Goal: Find specific page/section: Find specific page/section

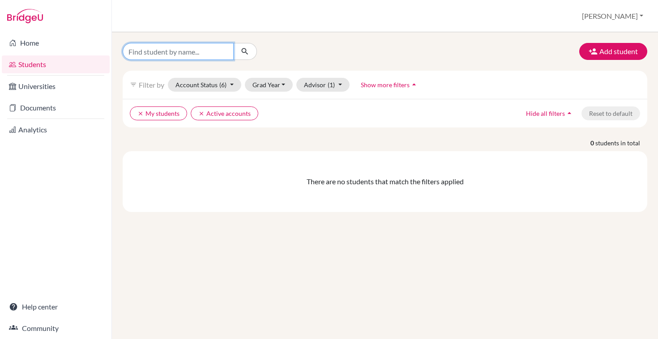
click at [191, 52] on input "Find student by name..." at bounding box center [178, 51] width 111 height 17
type input "denev"
click button "submit" at bounding box center [245, 51] width 24 height 17
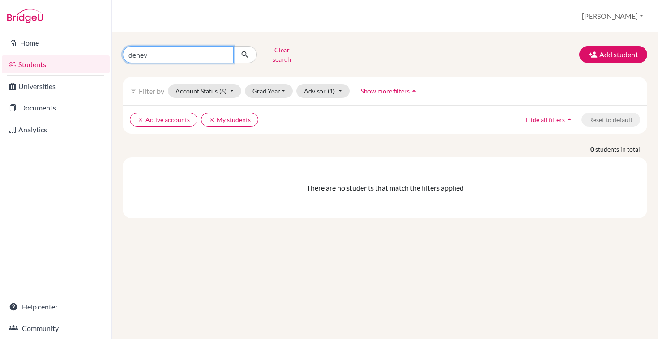
drag, startPoint x: 162, startPoint y: 52, endPoint x: 108, endPoint y: 52, distance: 53.7
click at [108, 52] on div "Home Students Universities Documents Analytics Help center Community Students o…" at bounding box center [329, 169] width 658 height 339
type input "yoan"
click button "submit" at bounding box center [245, 54] width 24 height 17
click at [158, 54] on input "yoan" at bounding box center [178, 54] width 111 height 17
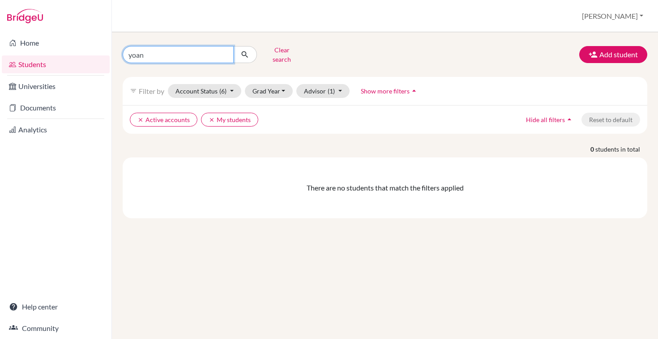
click at [224, 52] on input "yoan" at bounding box center [178, 54] width 111 height 17
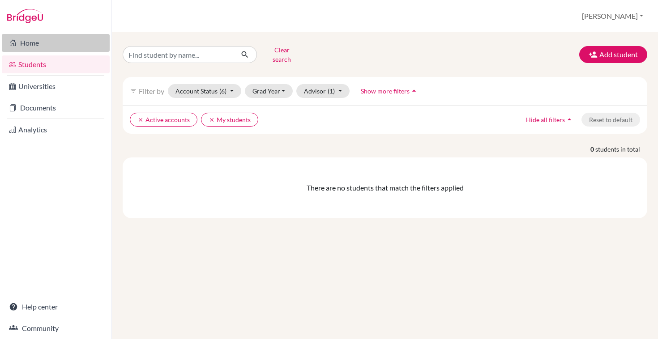
click at [26, 39] on link "Home" at bounding box center [56, 43] width 108 height 18
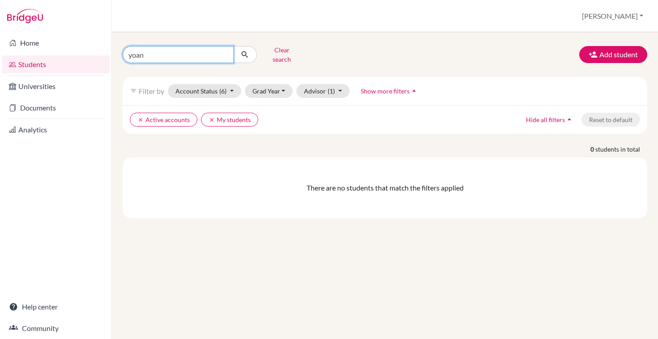
click at [172, 56] on input "yoan" at bounding box center [178, 54] width 111 height 17
type input "y"
type input "denev"
click button "submit" at bounding box center [245, 54] width 24 height 17
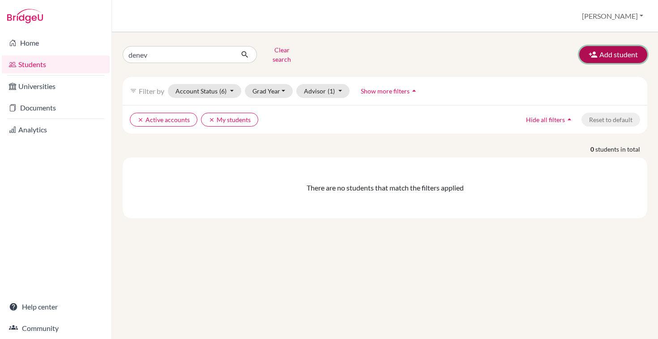
click at [615, 47] on button "Add student" at bounding box center [613, 54] width 68 height 17
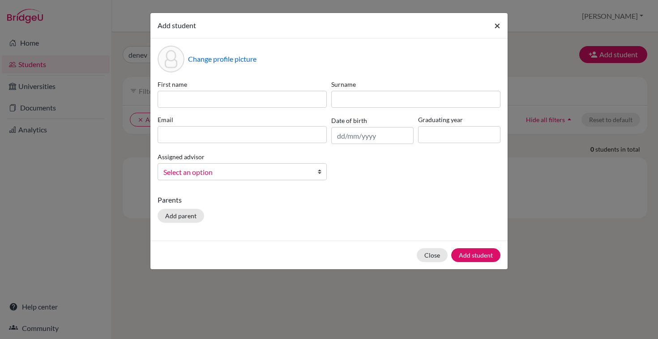
click at [499, 27] on span "×" at bounding box center [497, 25] width 6 height 13
